Goal: Entertainment & Leisure: Browse casually

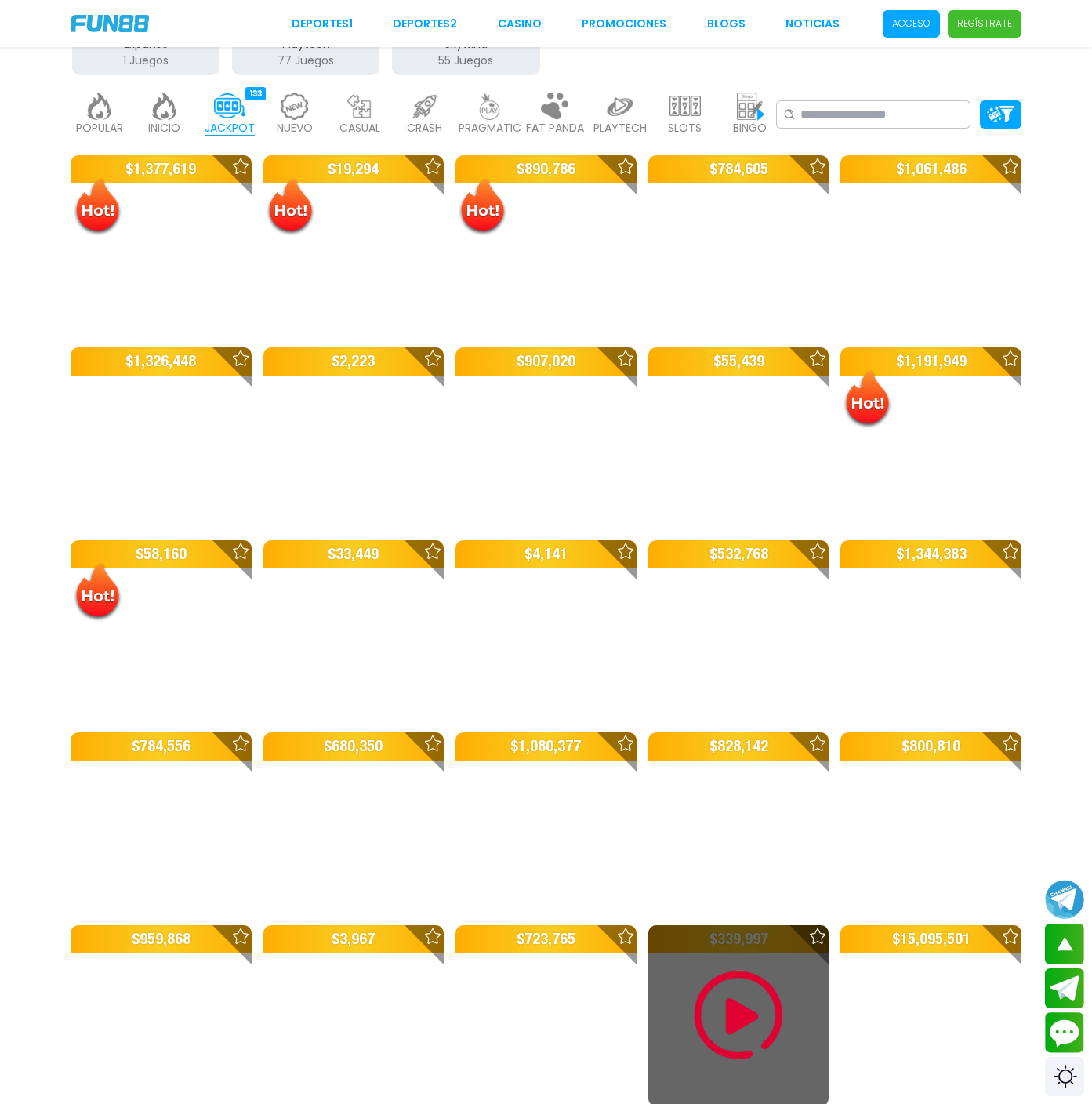
scroll to position [408, 0]
